Goal: Navigation & Orientation: Find specific page/section

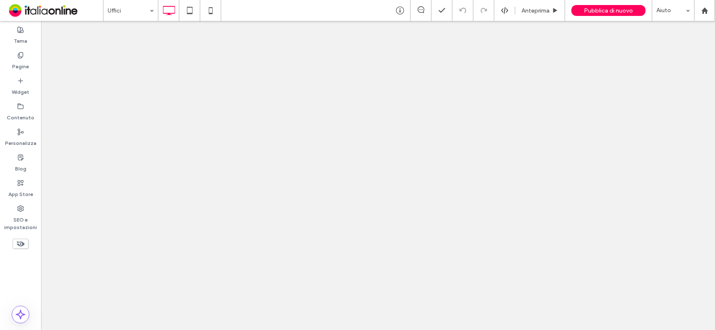
click at [112, 5] on div at bounding box center [357, 165] width 715 height 330
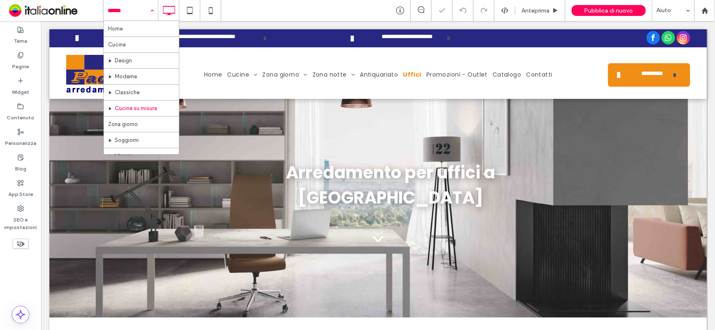
scroll to position [191, 0]
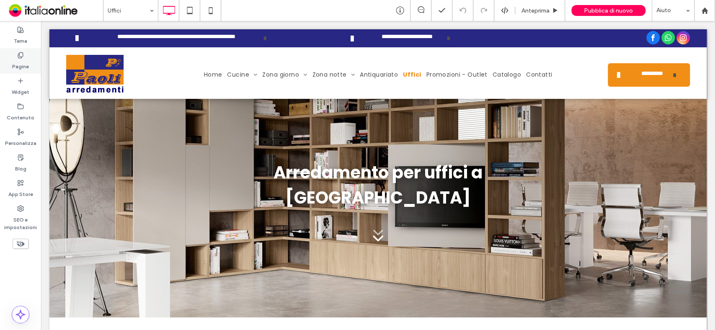
click at [27, 60] on label "Pagine" at bounding box center [20, 65] width 17 height 12
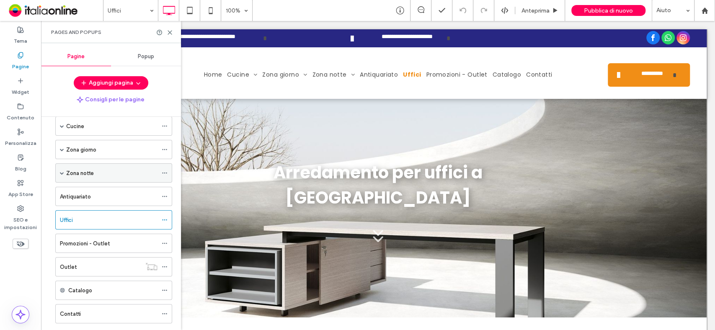
scroll to position [55, 0]
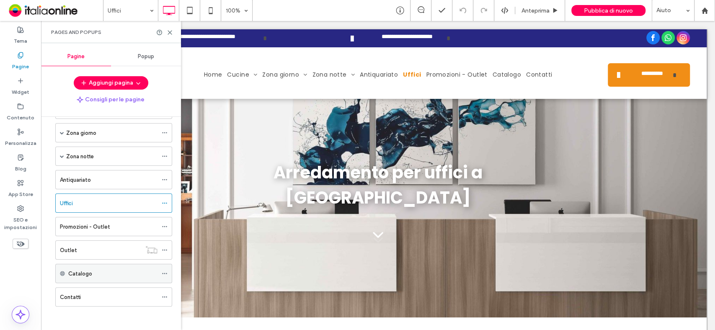
click at [114, 269] on div "Catalogo" at bounding box center [112, 273] width 89 height 9
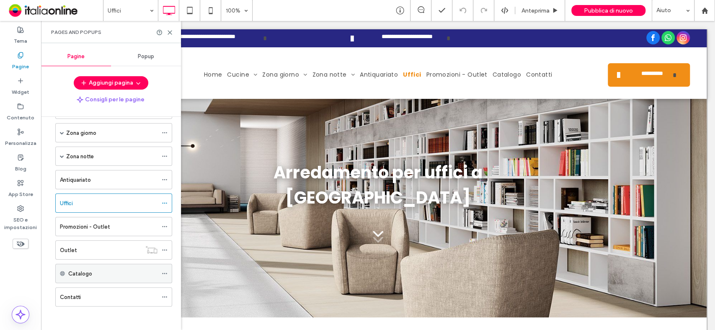
click at [136, 273] on div "Catalogo" at bounding box center [112, 273] width 89 height 9
click at [160, 274] on div "Catalogo" at bounding box center [113, 273] width 117 height 19
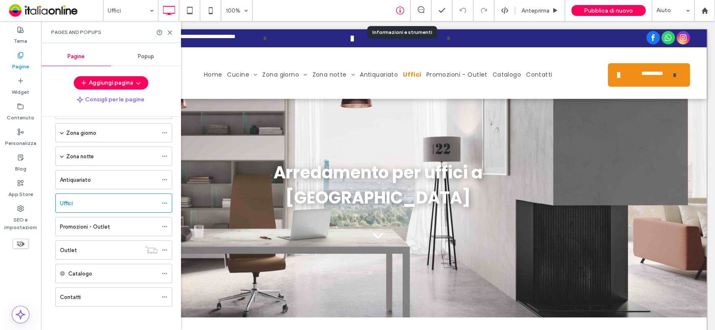
click at [396, 12] on icon at bounding box center [400, 10] width 8 height 8
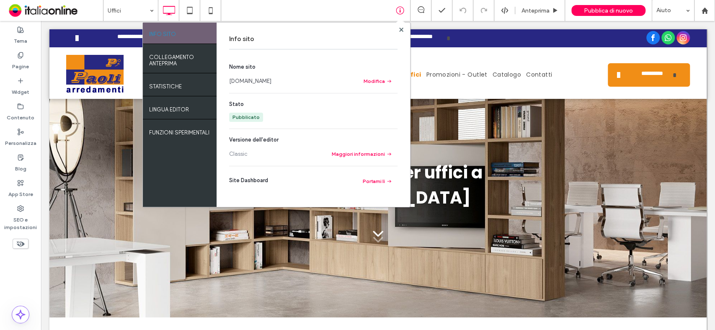
click at [271, 80] on link "[DOMAIN_NAME]" at bounding box center [250, 81] width 42 height 8
